Goal: Transaction & Acquisition: Subscribe to service/newsletter

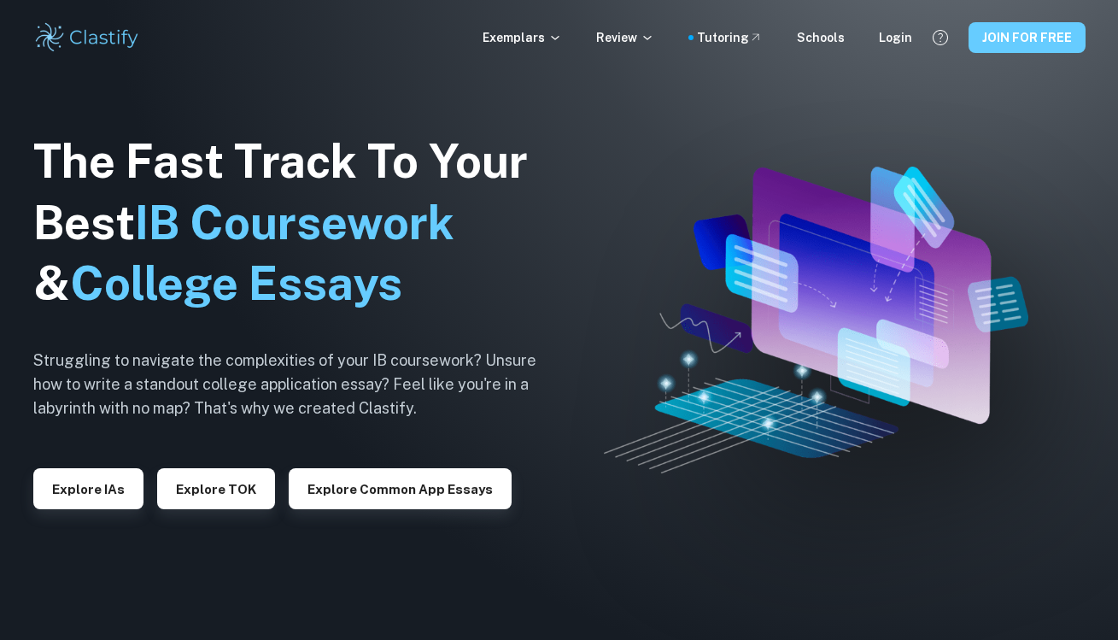
click at [985, 34] on button "JOIN FOR FREE" at bounding box center [1026, 37] width 117 height 31
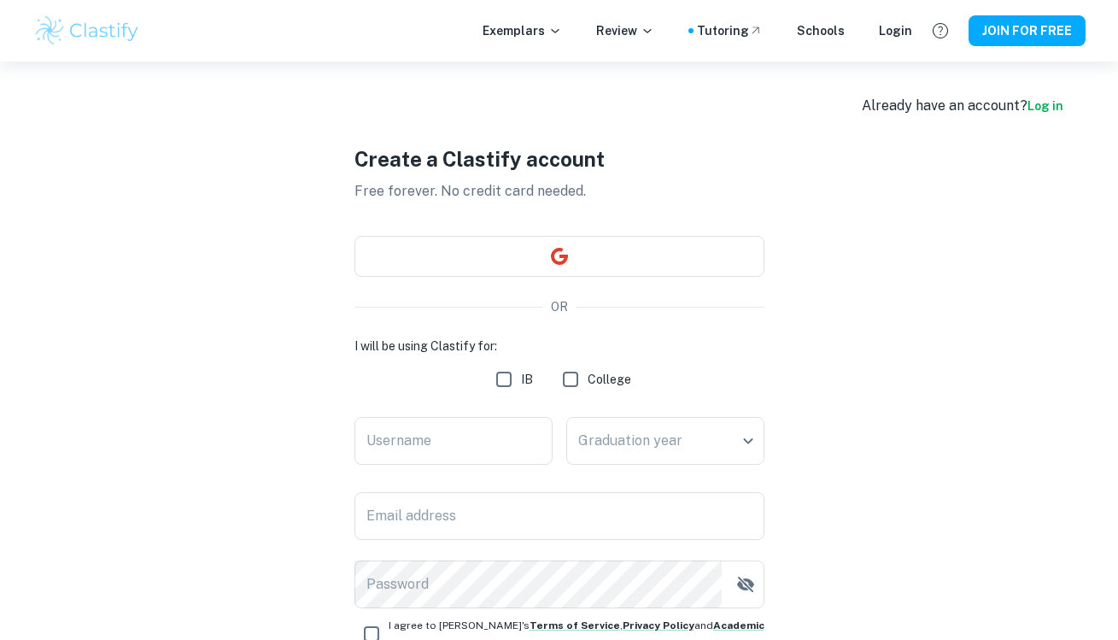
click at [1042, 97] on div "Already have an account? Log in" at bounding box center [963, 106] width 202 height 20
click at [1038, 106] on link "Log in" at bounding box center [1045, 106] width 36 height 14
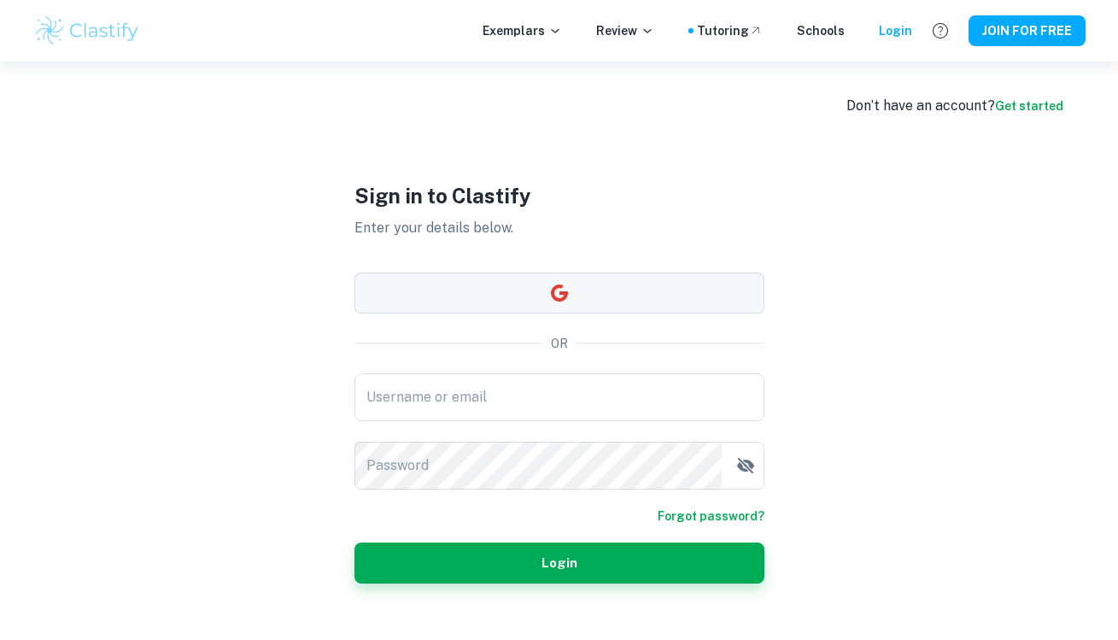
click at [628, 281] on button "button" at bounding box center [559, 292] width 410 height 41
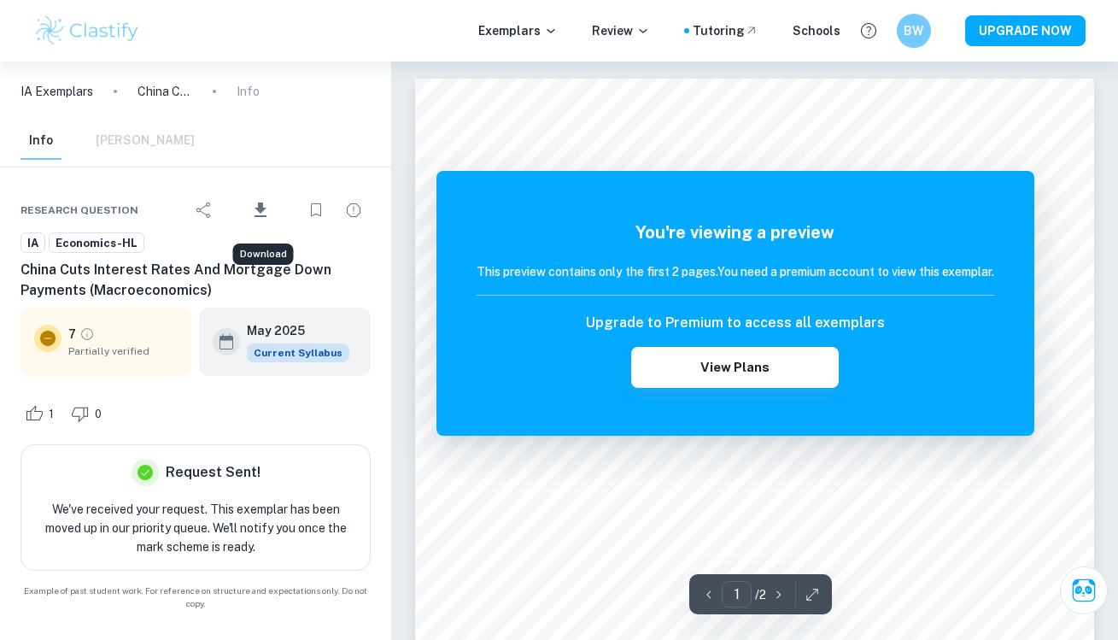
click at [255, 204] on icon "Download" at bounding box center [260, 210] width 20 height 20
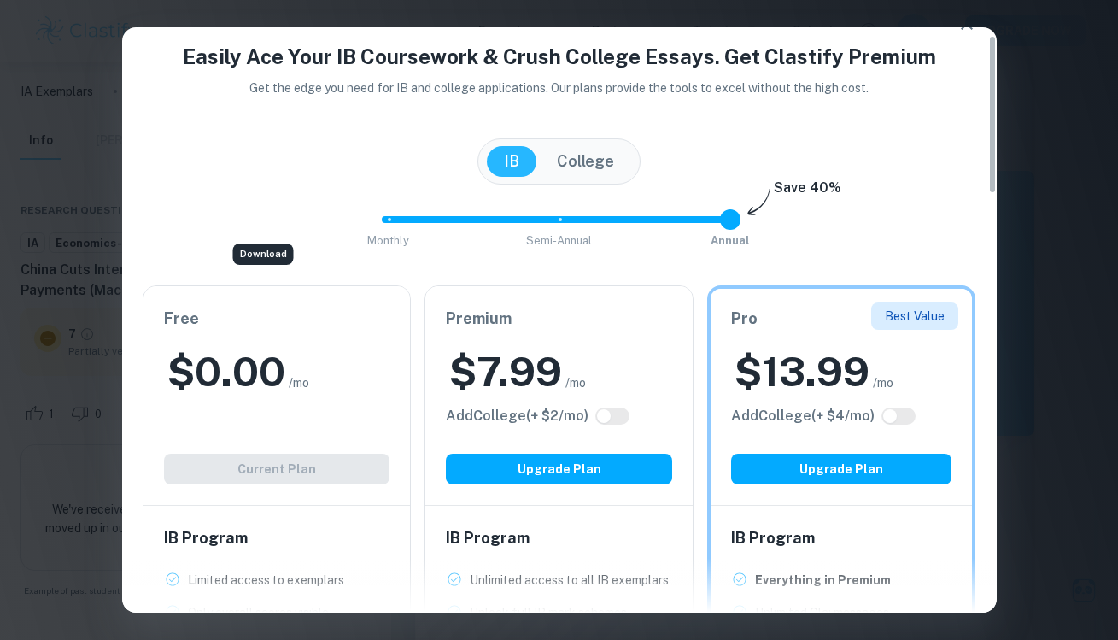
scroll to position [31, 0]
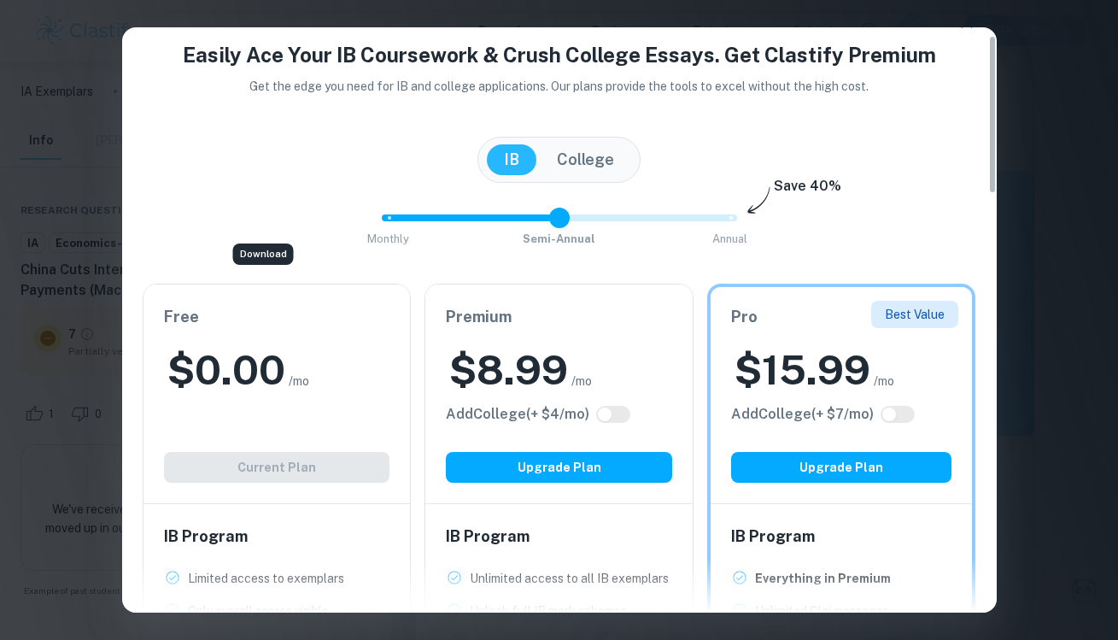
type input "0"
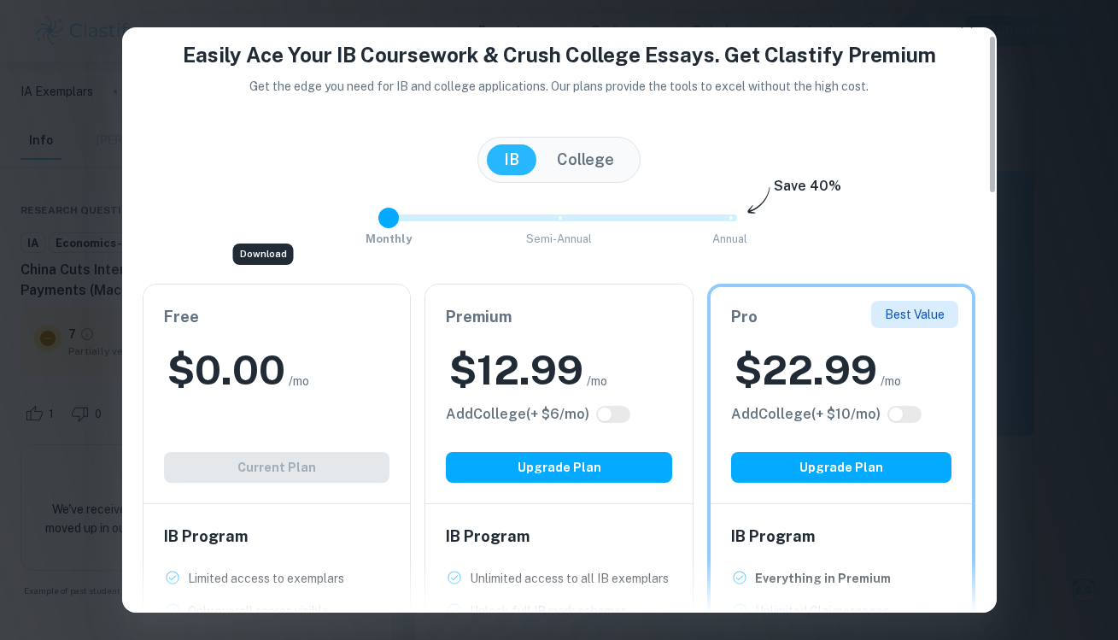
drag, startPoint x: 733, startPoint y: 222, endPoint x: 417, endPoint y: 243, distance: 316.7
click at [417, 243] on div "Monthly Semi-Annual Annual Save 40%" at bounding box center [560, 226] width 834 height 46
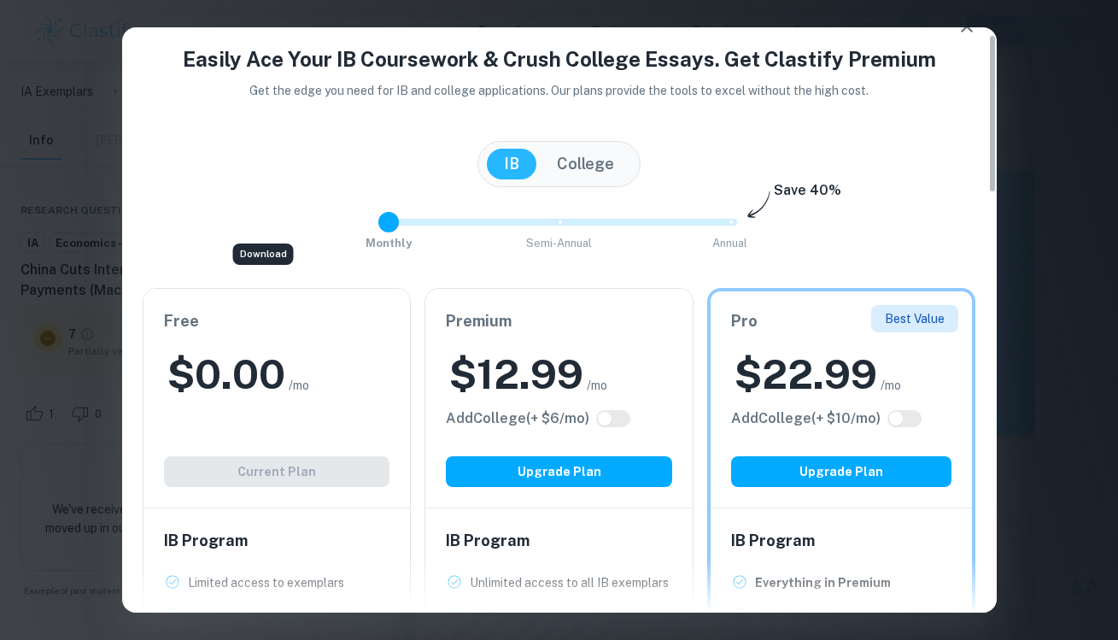
scroll to position [23, 0]
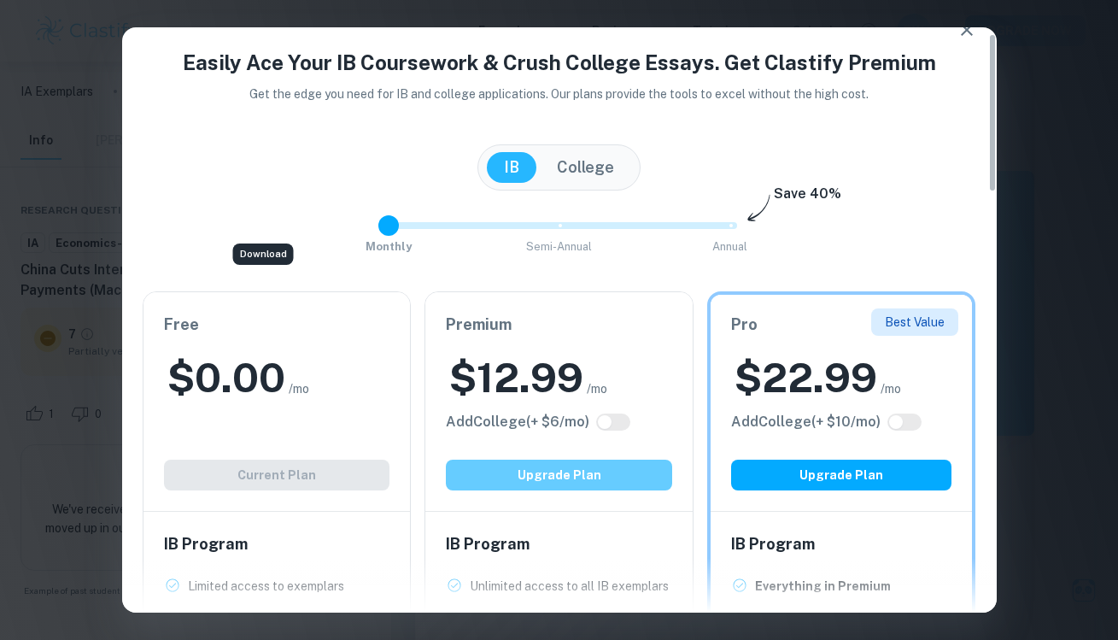
click at [588, 473] on button "Upgrade Plan" at bounding box center [559, 474] width 226 height 31
